Goal: Navigation & Orientation: Find specific page/section

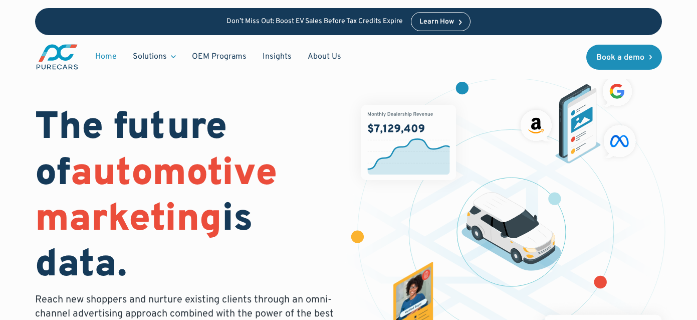
click at [316, 57] on link "About Us" at bounding box center [325, 56] width 50 height 19
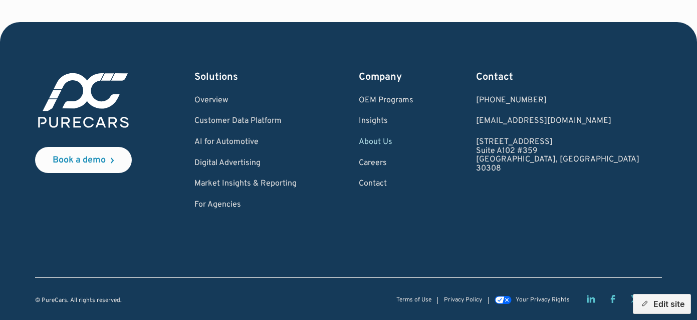
scroll to position [2916, 0]
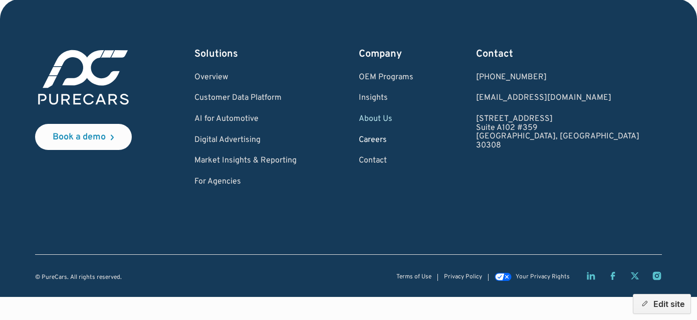
click at [414, 140] on link "Careers" at bounding box center [386, 140] width 55 height 9
